Goal: Task Accomplishment & Management: Use online tool/utility

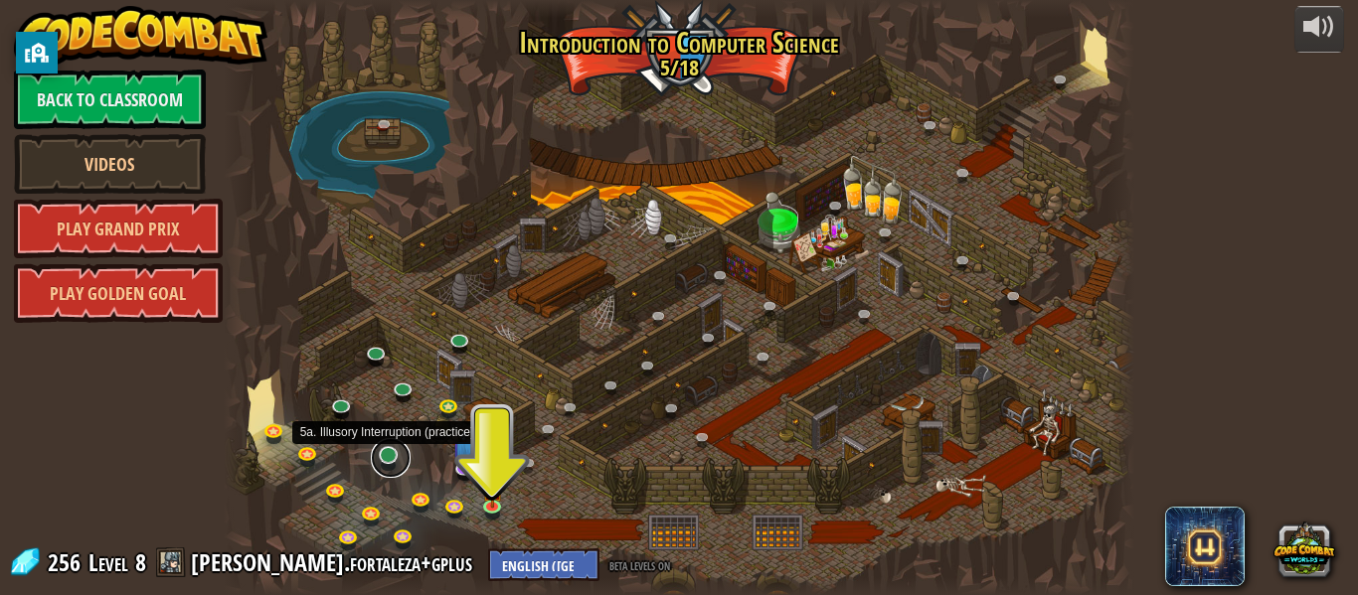
click at [392, 452] on link at bounding box center [391, 458] width 40 height 40
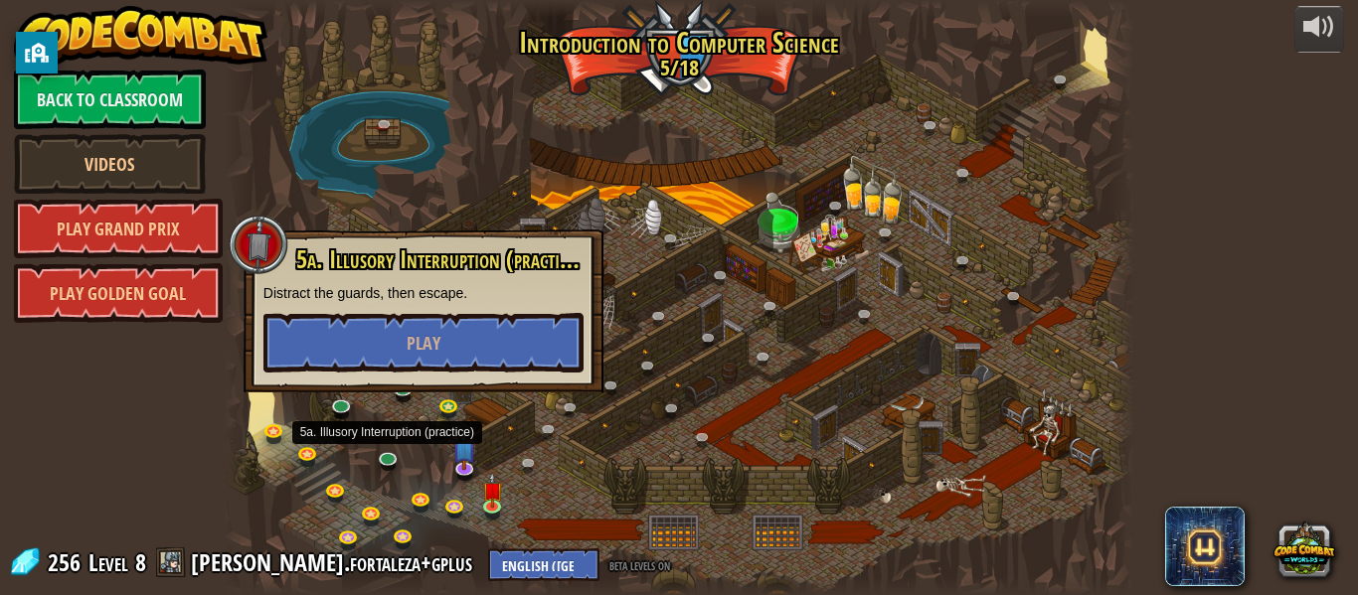
click at [404, 381] on div "5a. Illusory Interruption (practice) Distract the guards, then escape. Play" at bounding box center [424, 311] width 360 height 163
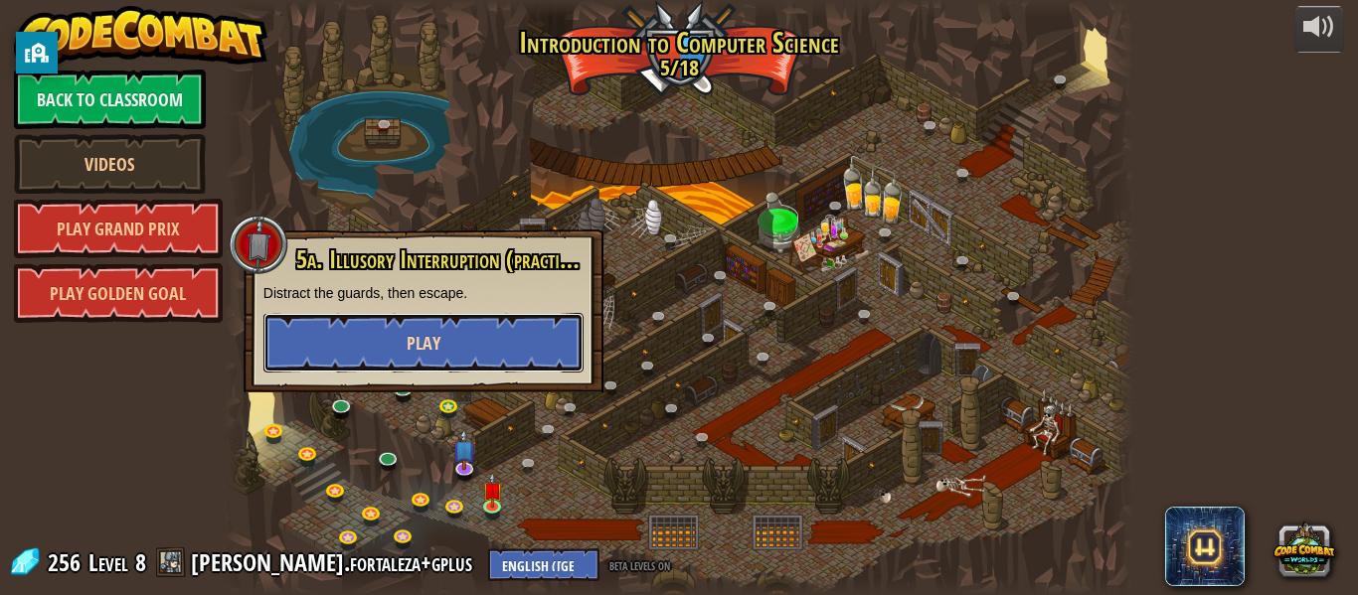
click at [345, 323] on button "Play" at bounding box center [423, 343] width 320 height 60
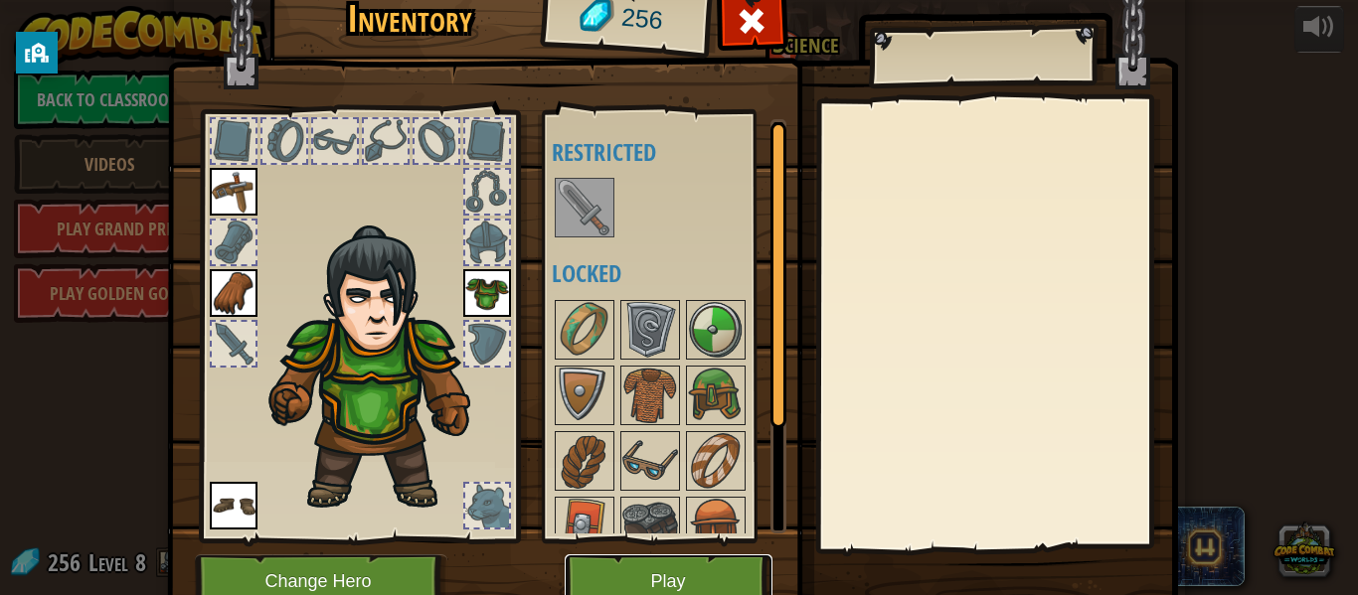
click at [684, 574] on button "Play" at bounding box center [669, 582] width 208 height 55
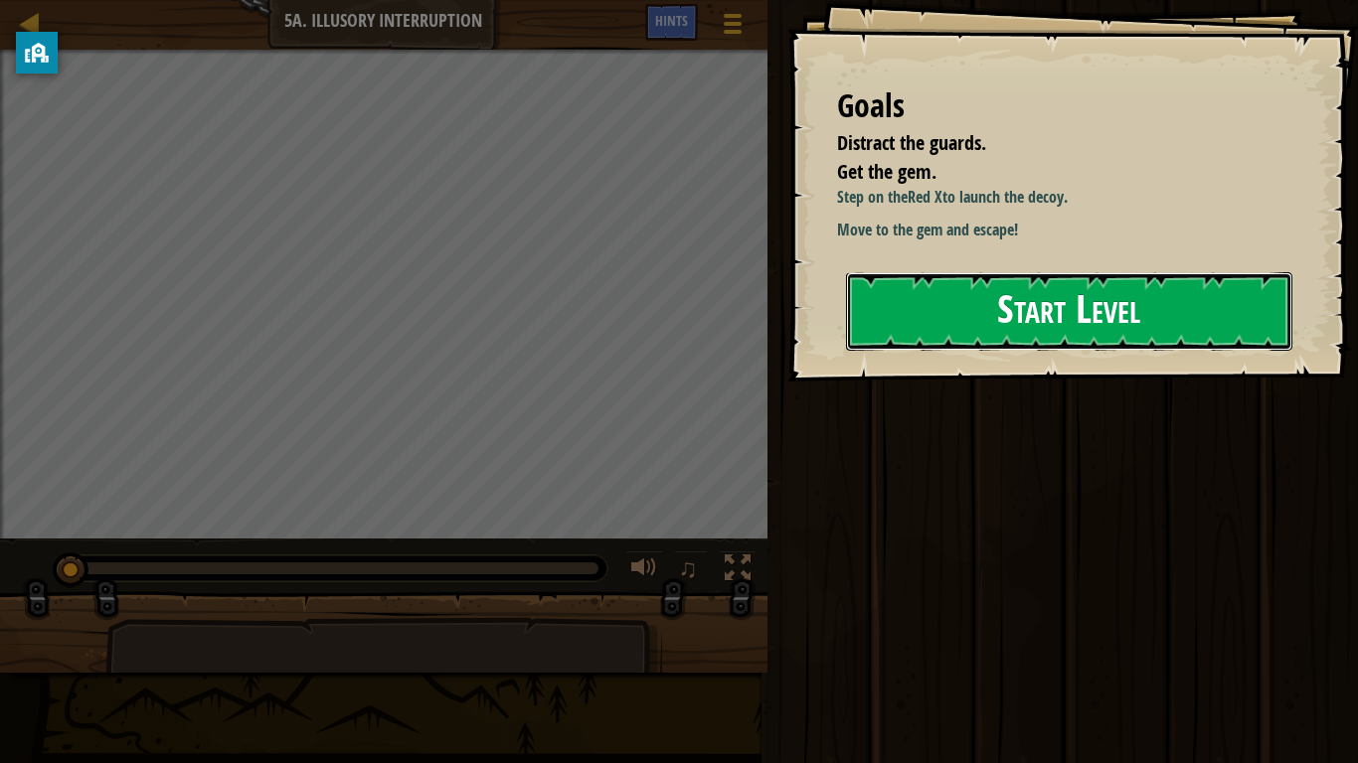
click at [933, 338] on button "Start Level" at bounding box center [1069, 311] width 446 height 79
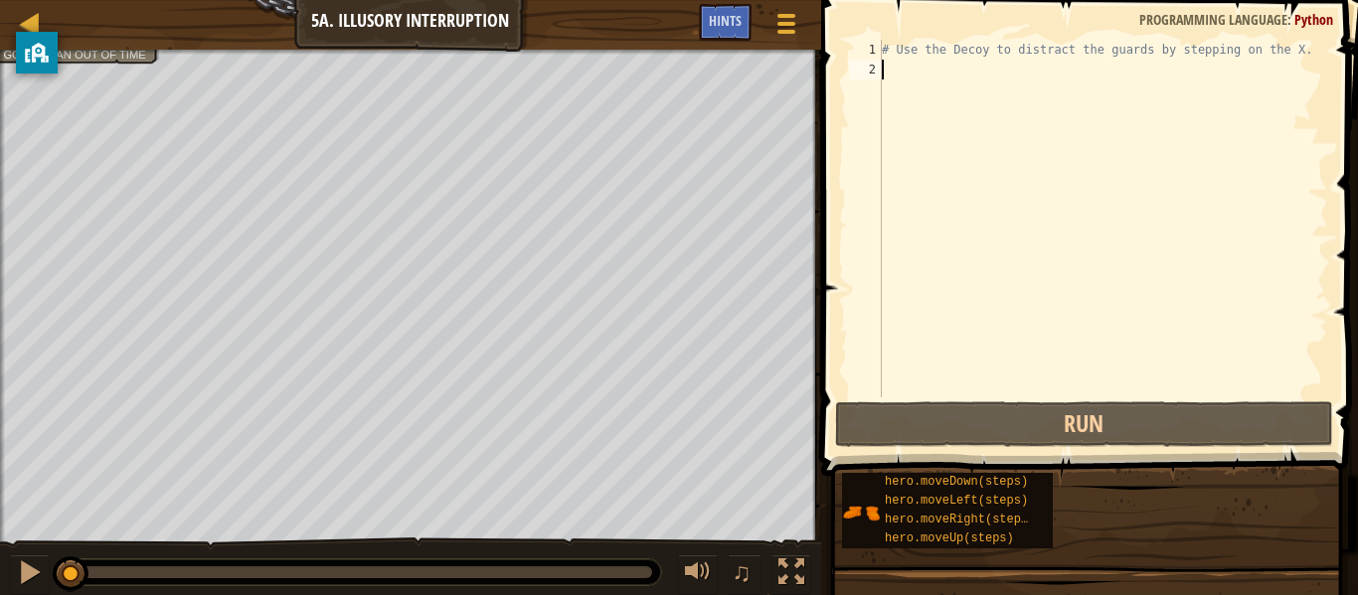
type textarea "k"
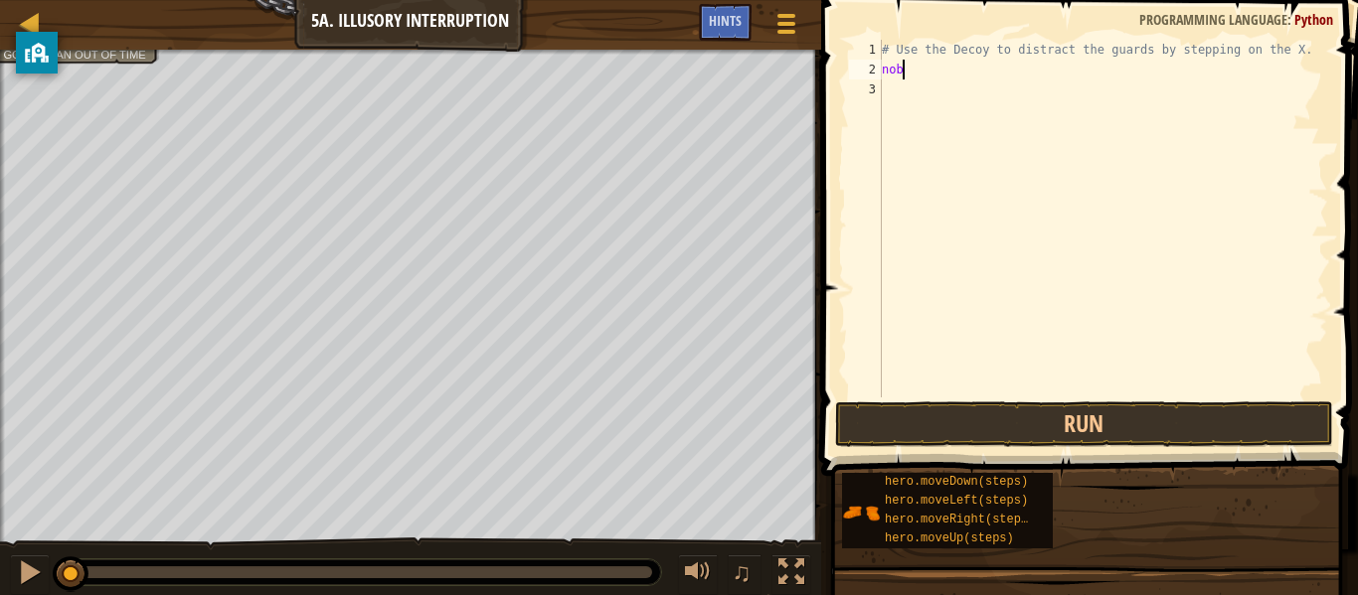
scroll to position [9, 1]
type textarea "n"
type textarea "tu"
click at [28, 15] on div at bounding box center [30, 23] width 25 height 25
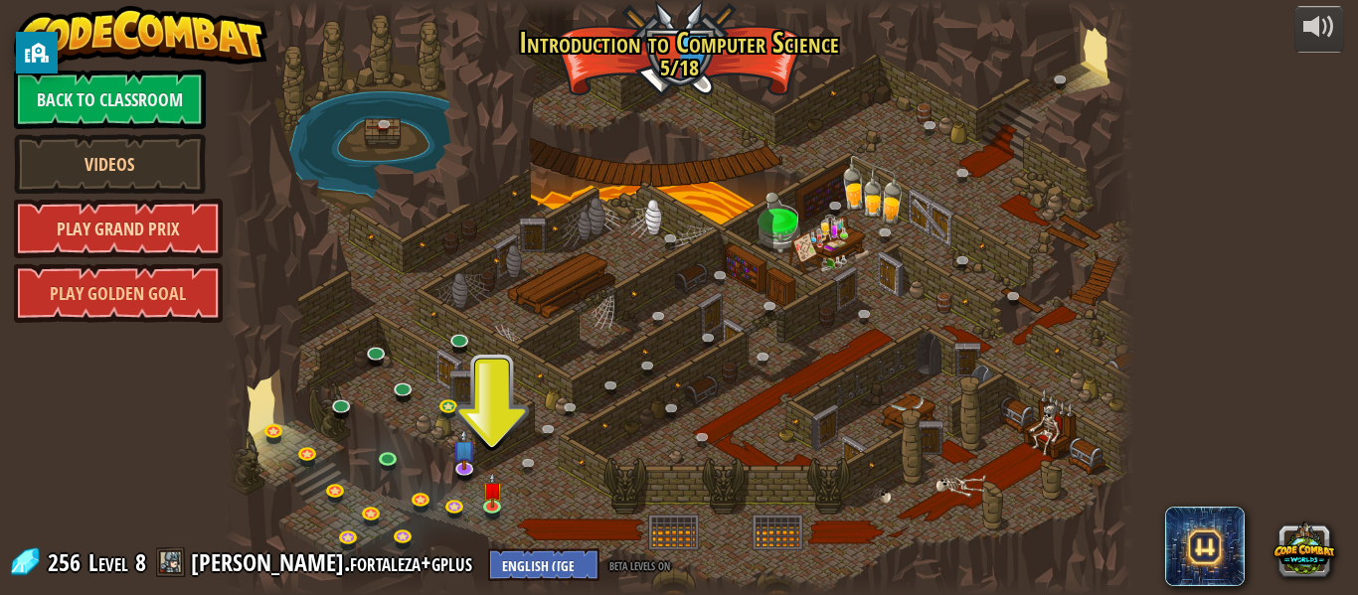
click at [128, 244] on link "Play Grand Prix" at bounding box center [118, 229] width 209 height 60
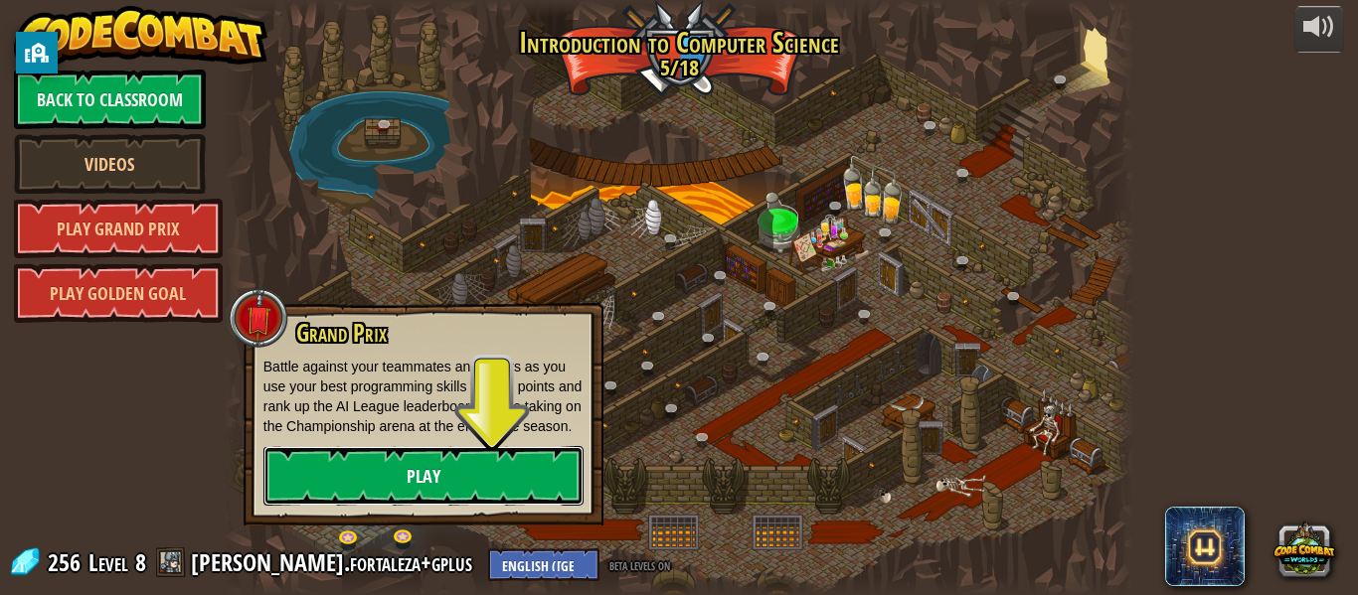
click at [346, 495] on link "Play" at bounding box center [423, 476] width 320 height 60
